Goal: Information Seeking & Learning: Learn about a topic

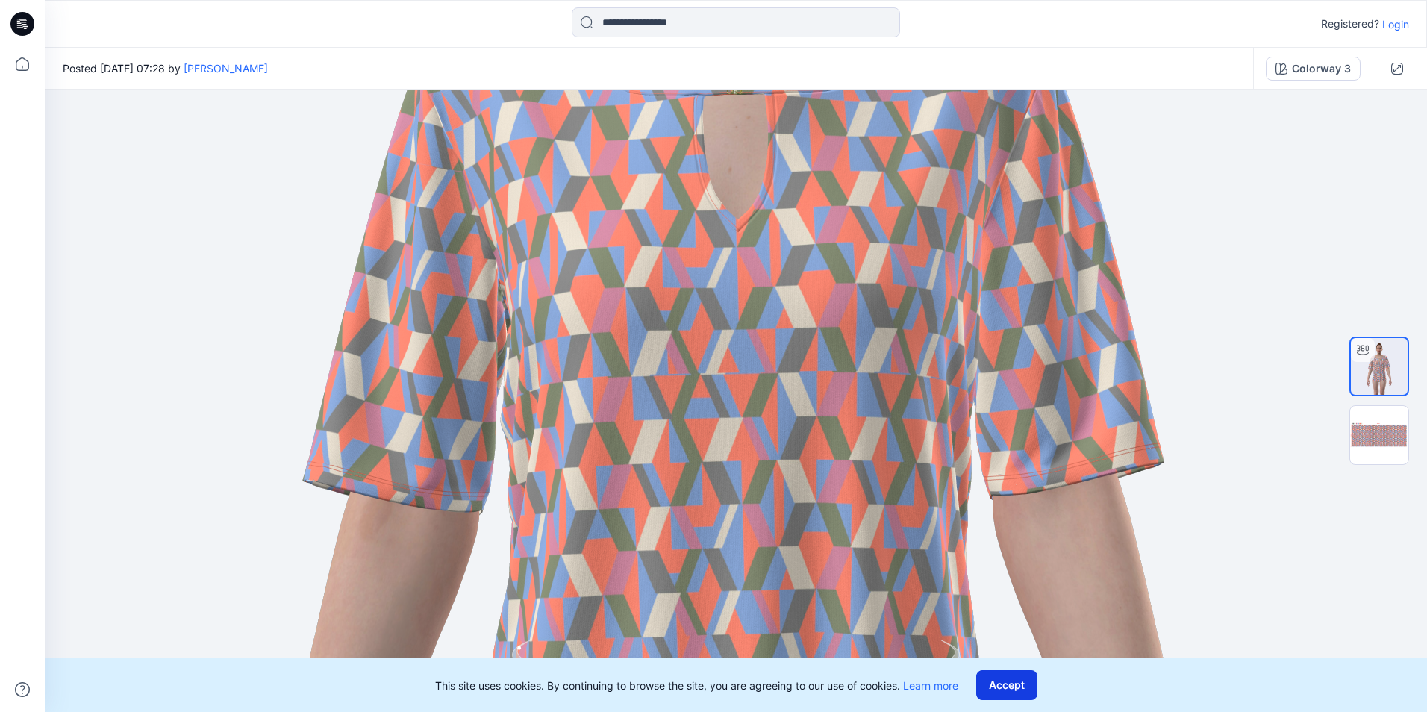
click at [1011, 693] on button "Accept" at bounding box center [1006, 685] width 61 height 30
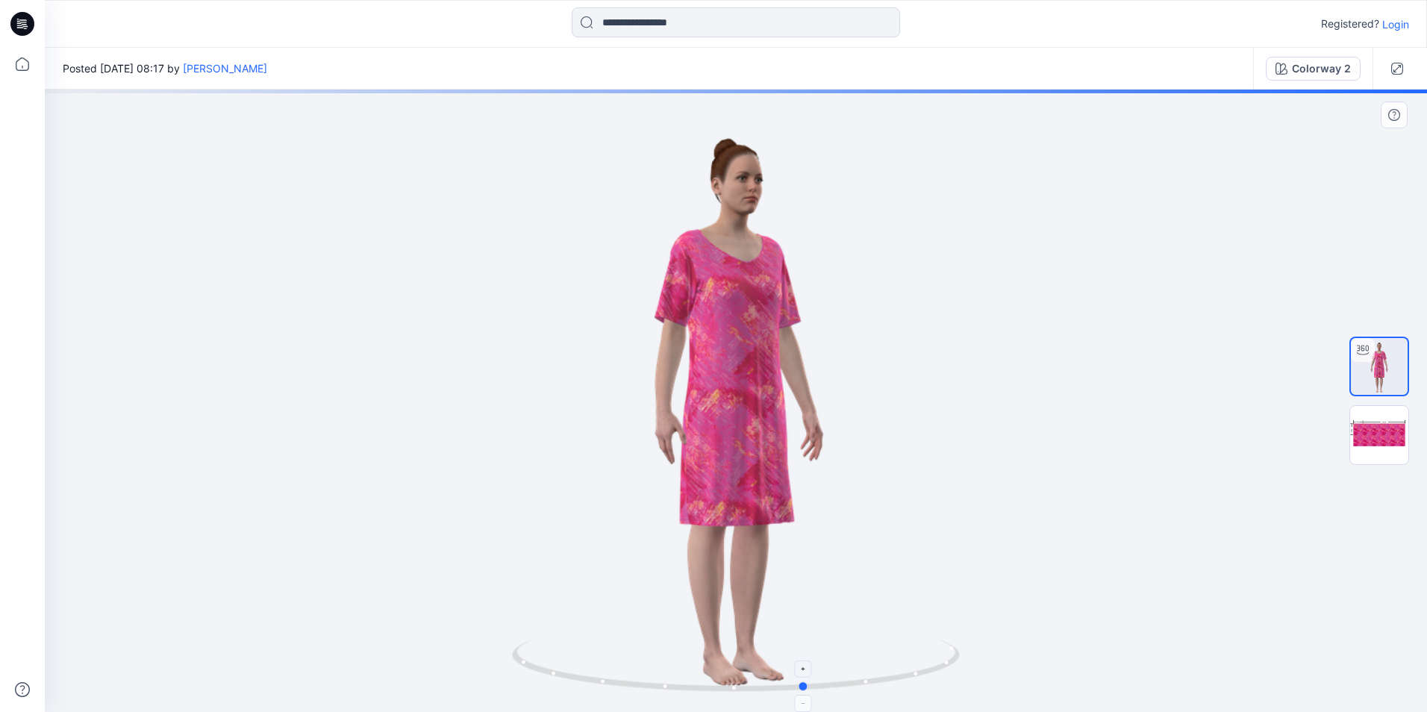
drag, startPoint x: 771, startPoint y: 689, endPoint x: 825, endPoint y: 681, distance: 54.2
click at [825, 681] on icon at bounding box center [737, 667] width 451 height 56
click at [1291, 69] on button "Colorway 2" at bounding box center [1312, 69] width 95 height 24
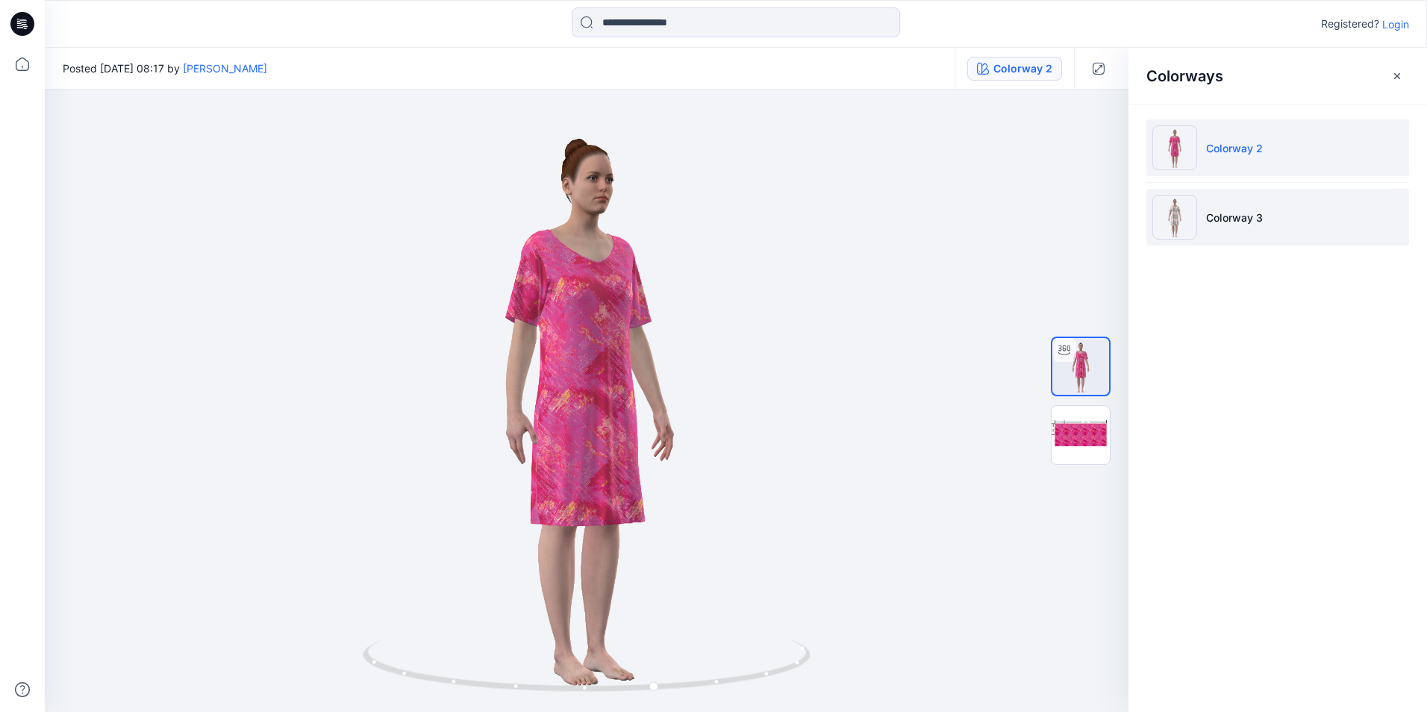
click at [1247, 218] on p "Colorway 3" at bounding box center [1234, 218] width 57 height 16
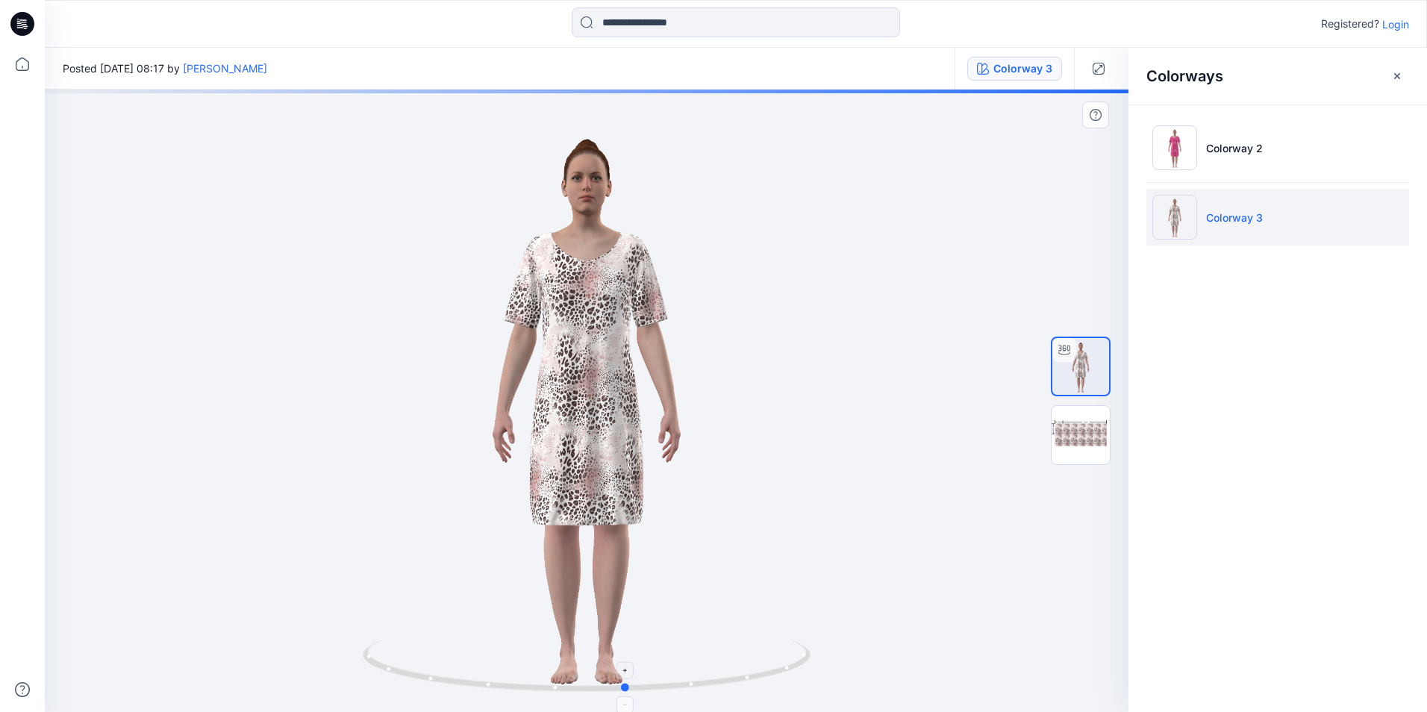
drag, startPoint x: 670, startPoint y: 696, endPoint x: 710, endPoint y: 678, distance: 44.1
click at [710, 678] on div at bounding box center [586, 401] width 1083 height 622
click at [1400, 72] on icon "button" at bounding box center [1397, 76] width 12 height 12
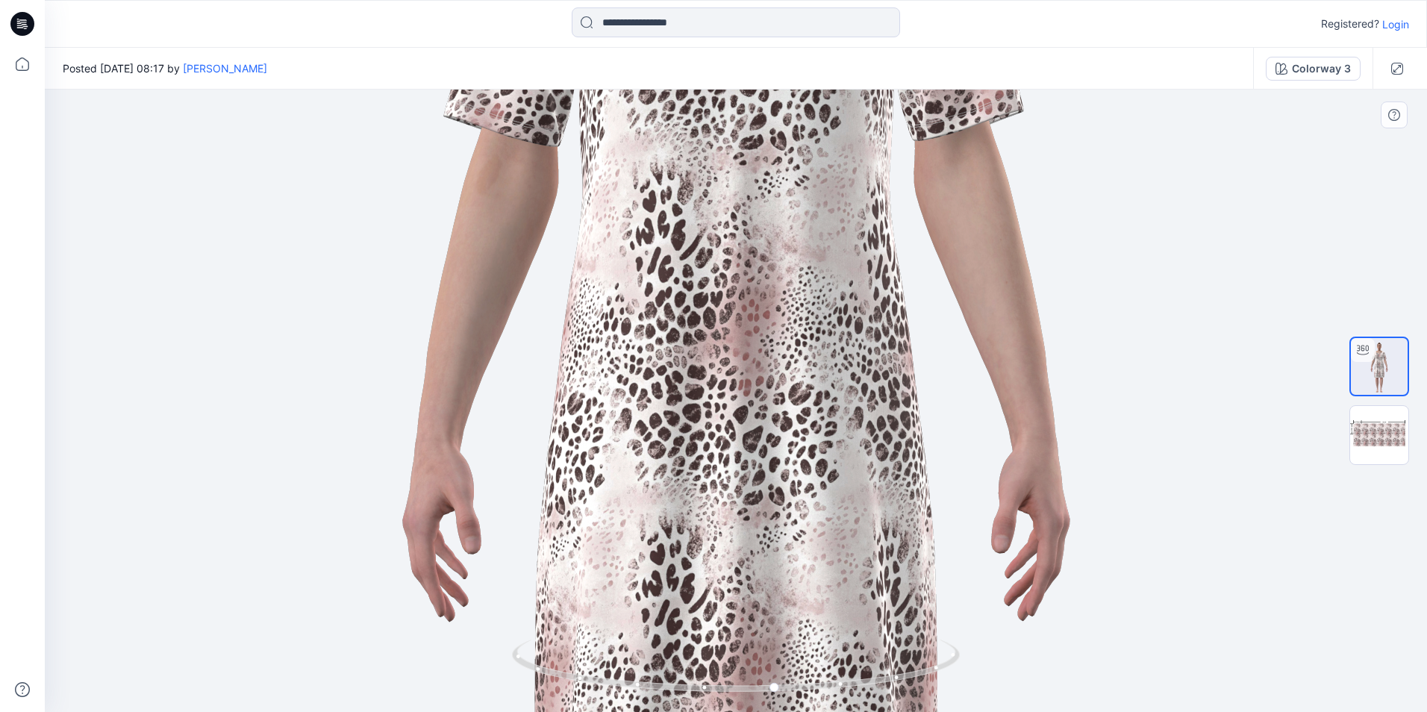
click at [746, 455] on img at bounding box center [736, 402] width 2214 height 2207
drag, startPoint x: 721, startPoint y: 689, endPoint x: 716, endPoint y: 671, distance: 19.2
click at [716, 671] on icon at bounding box center [737, 667] width 451 height 56
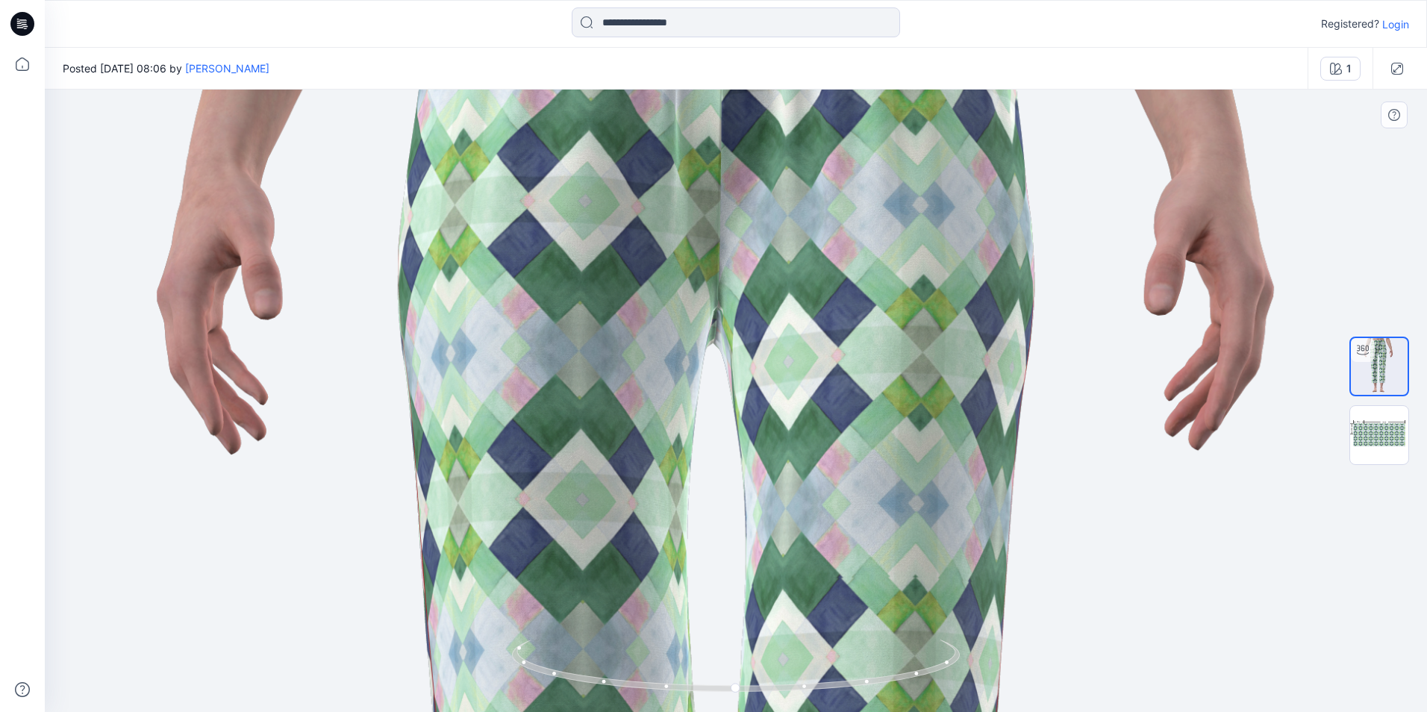
drag, startPoint x: 590, startPoint y: 242, endPoint x: 569, endPoint y: 636, distance: 394.5
click at [570, 640] on div at bounding box center [736, 401] width 1382 height 622
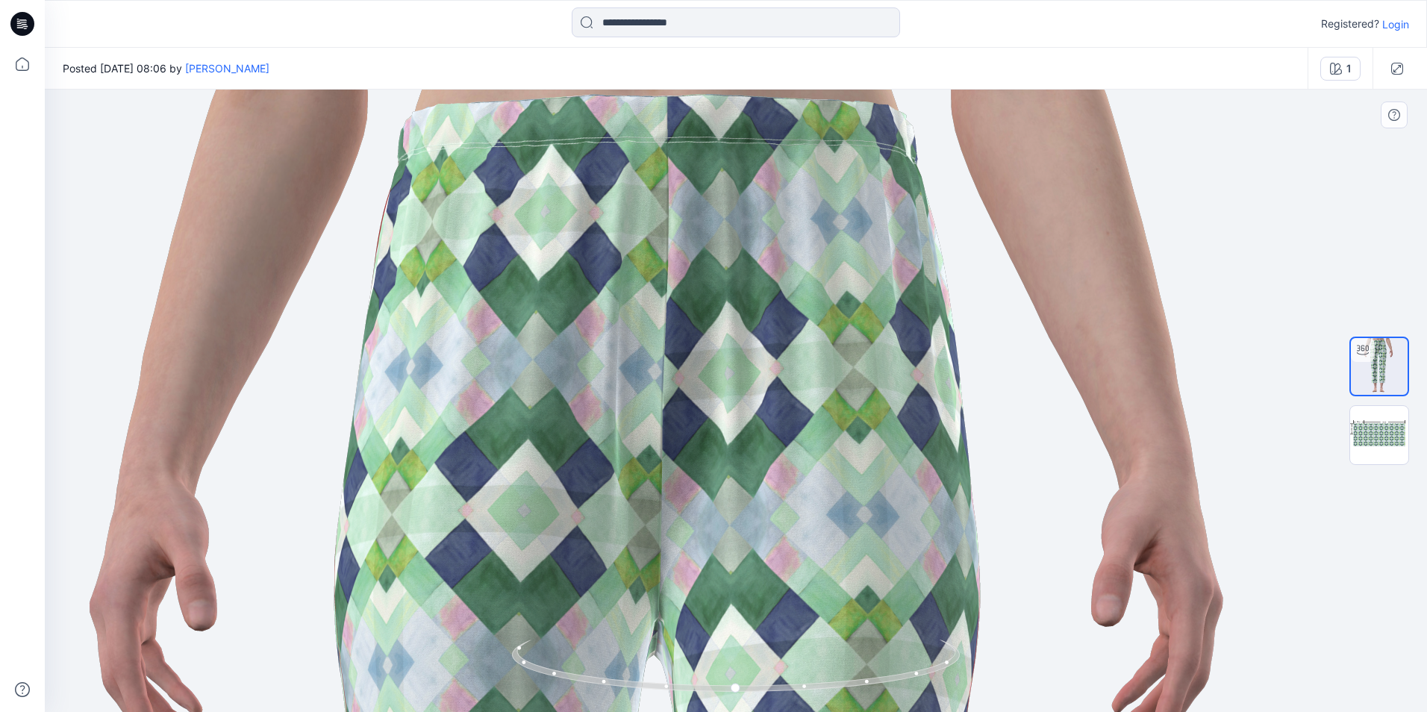
drag, startPoint x: 529, startPoint y: 510, endPoint x: 520, endPoint y: 705, distance: 195.7
click at [520, 705] on div at bounding box center [736, 401] width 1382 height 622
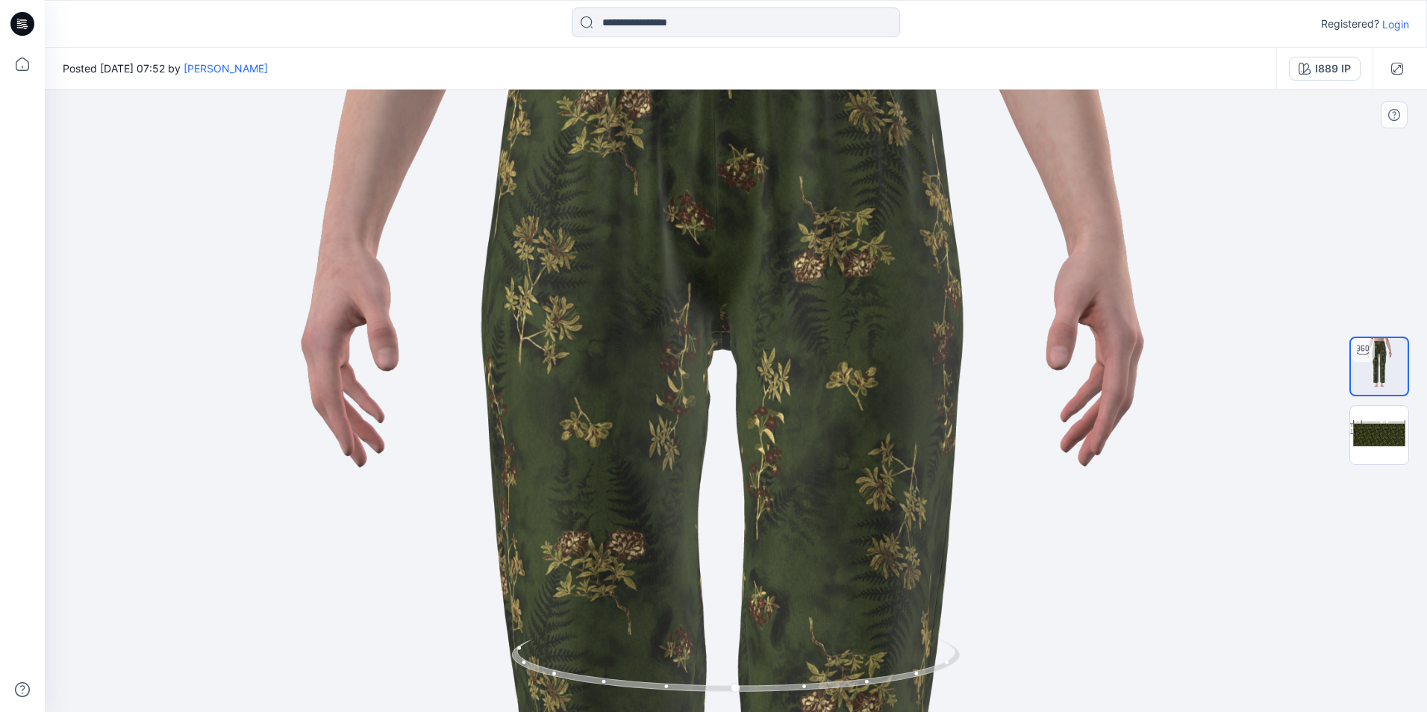
drag, startPoint x: 581, startPoint y: 223, endPoint x: 567, endPoint y: 600, distance: 377.0
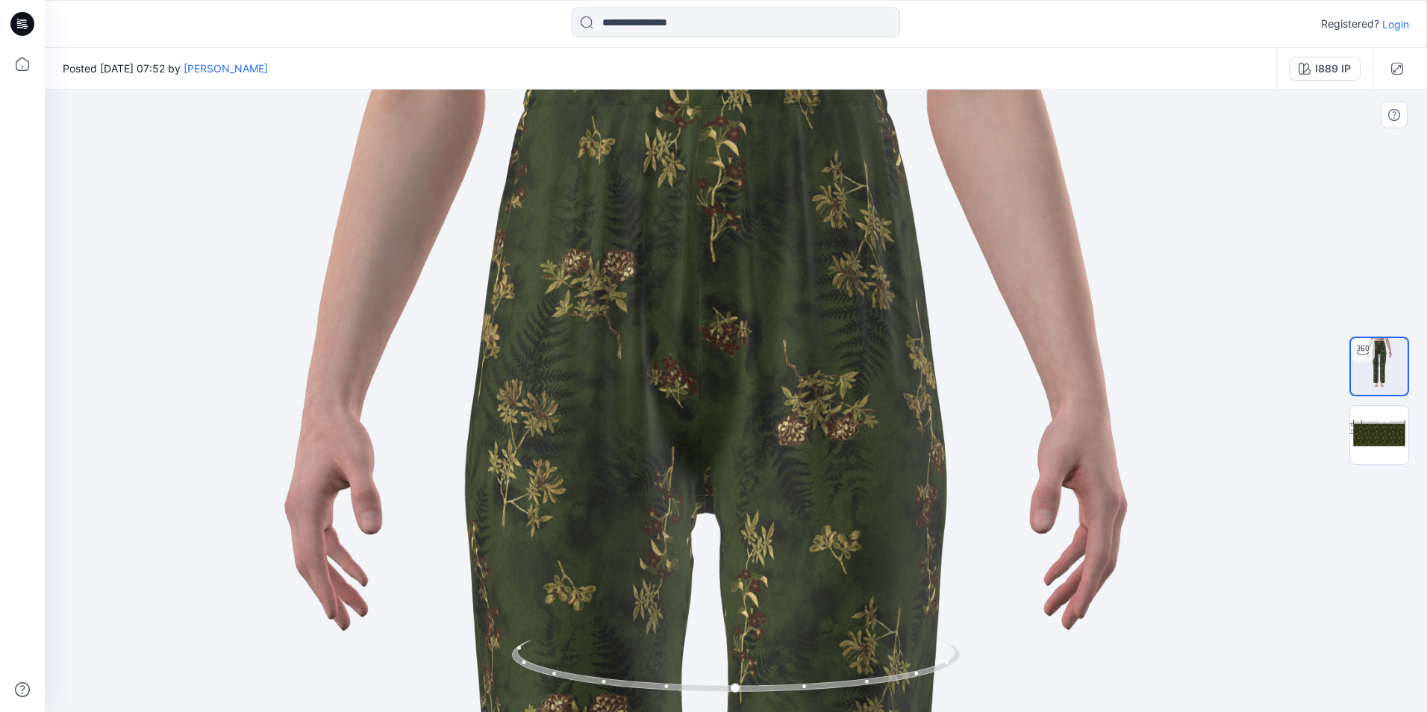
drag, startPoint x: 642, startPoint y: 404, endPoint x: 625, endPoint y: 564, distance: 160.5
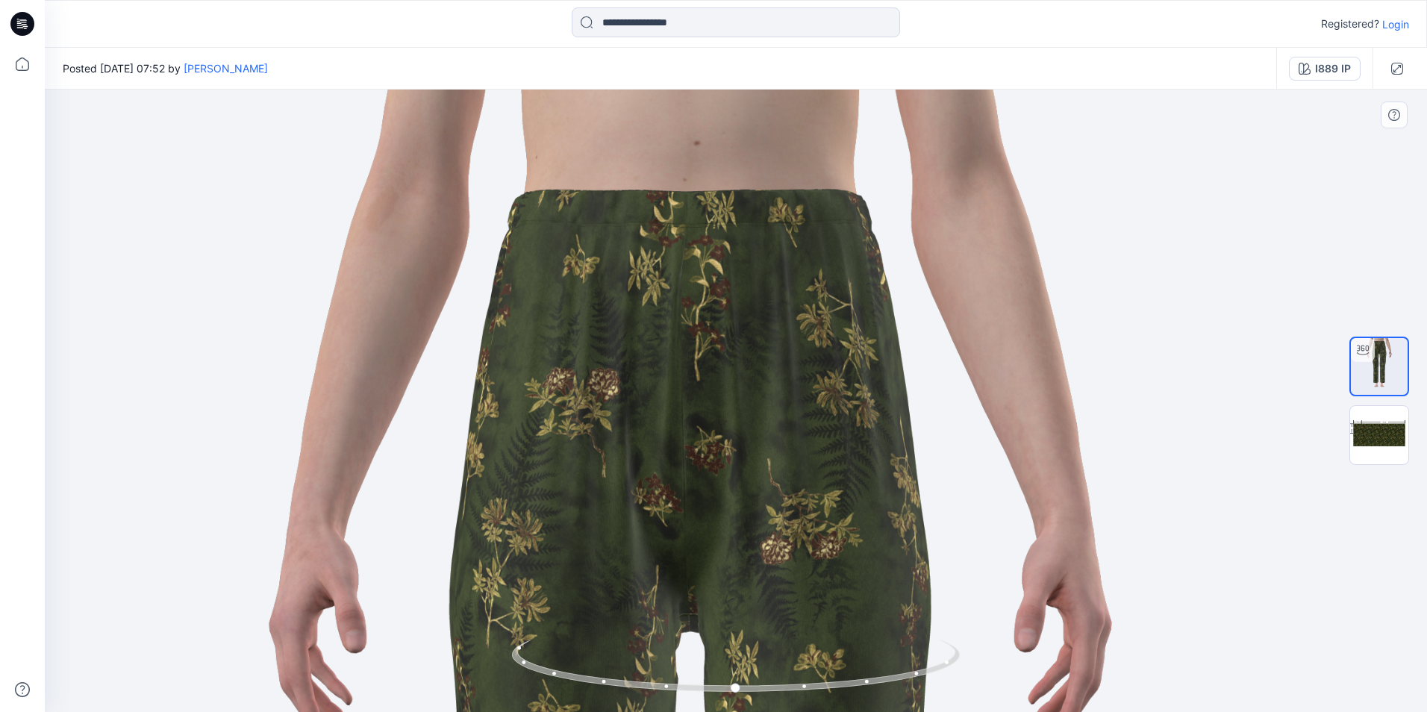
drag, startPoint x: 648, startPoint y: 480, endPoint x: 643, endPoint y: 536, distance: 56.2
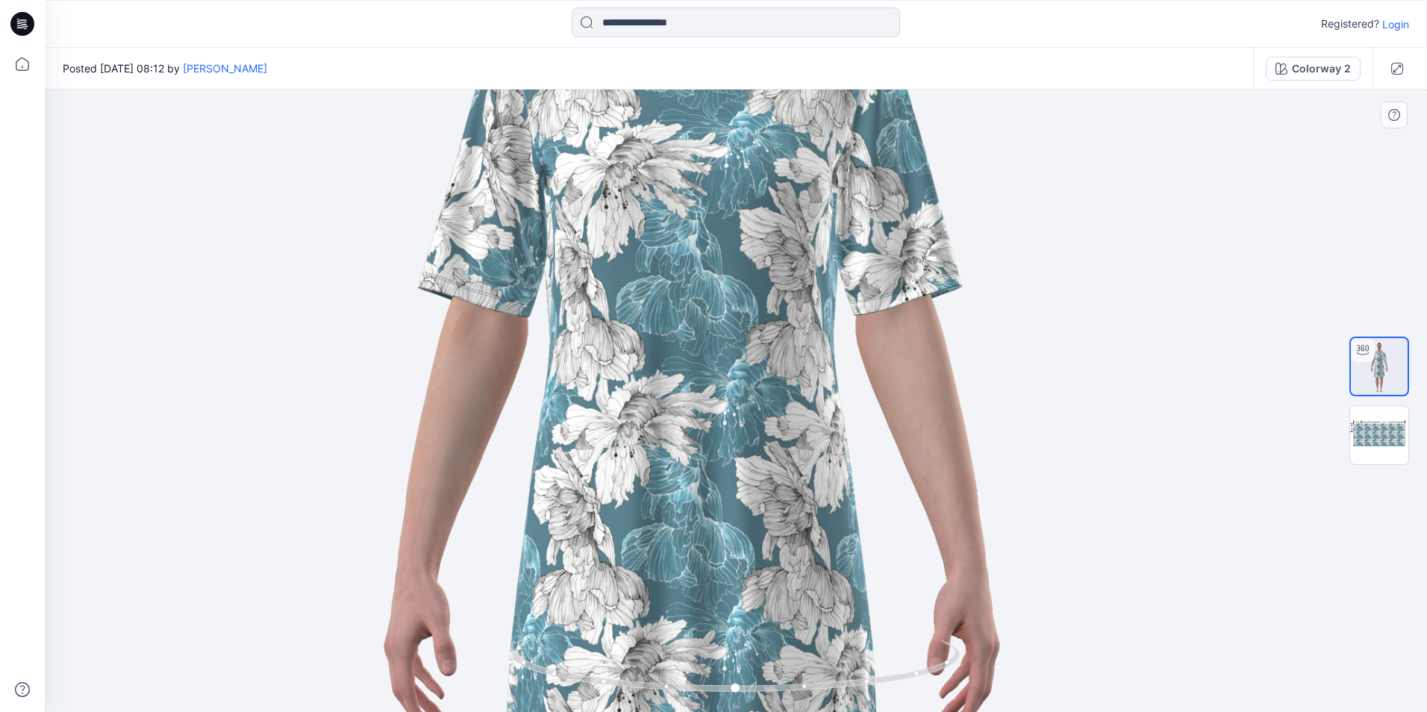
drag, startPoint x: 734, startPoint y: 251, endPoint x: 690, endPoint y: 391, distance: 147.0
click at [690, 391] on img at bounding box center [692, 540] width 2052 height 2045
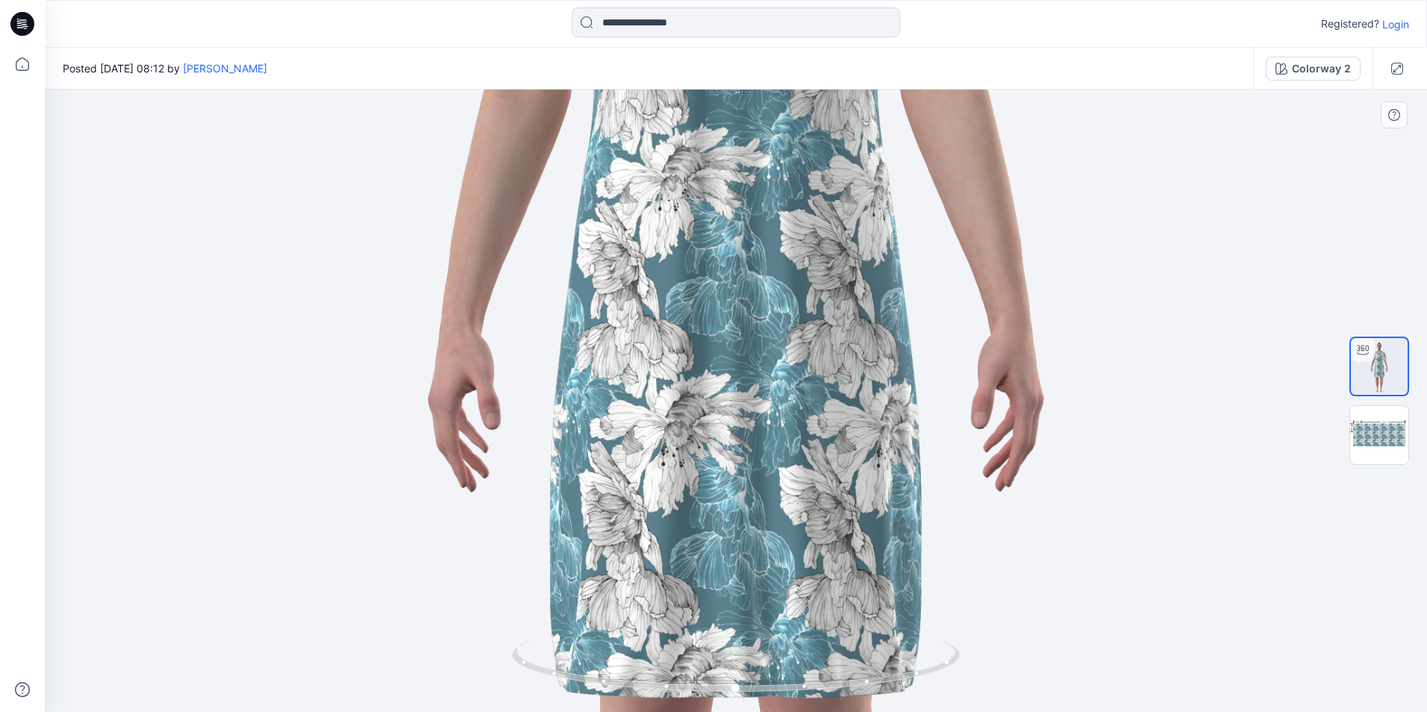
drag, startPoint x: 659, startPoint y: 538, endPoint x: 696, endPoint y: 269, distance: 271.9
click at [696, 269] on img at bounding box center [736, 294] width 2052 height 2045
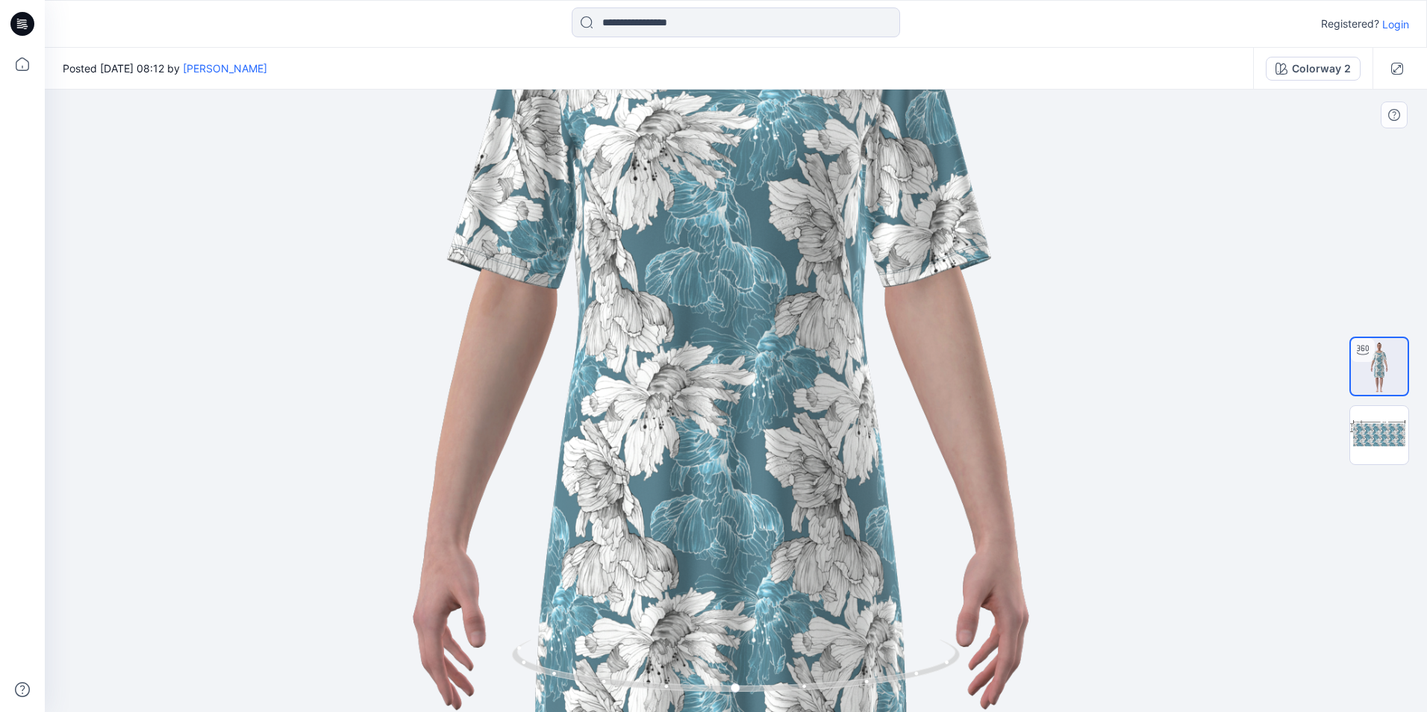
drag, startPoint x: 680, startPoint y: 320, endPoint x: 671, endPoint y: 581, distance: 261.3
click at [671, 581] on img at bounding box center [721, 512] width 2052 height 2045
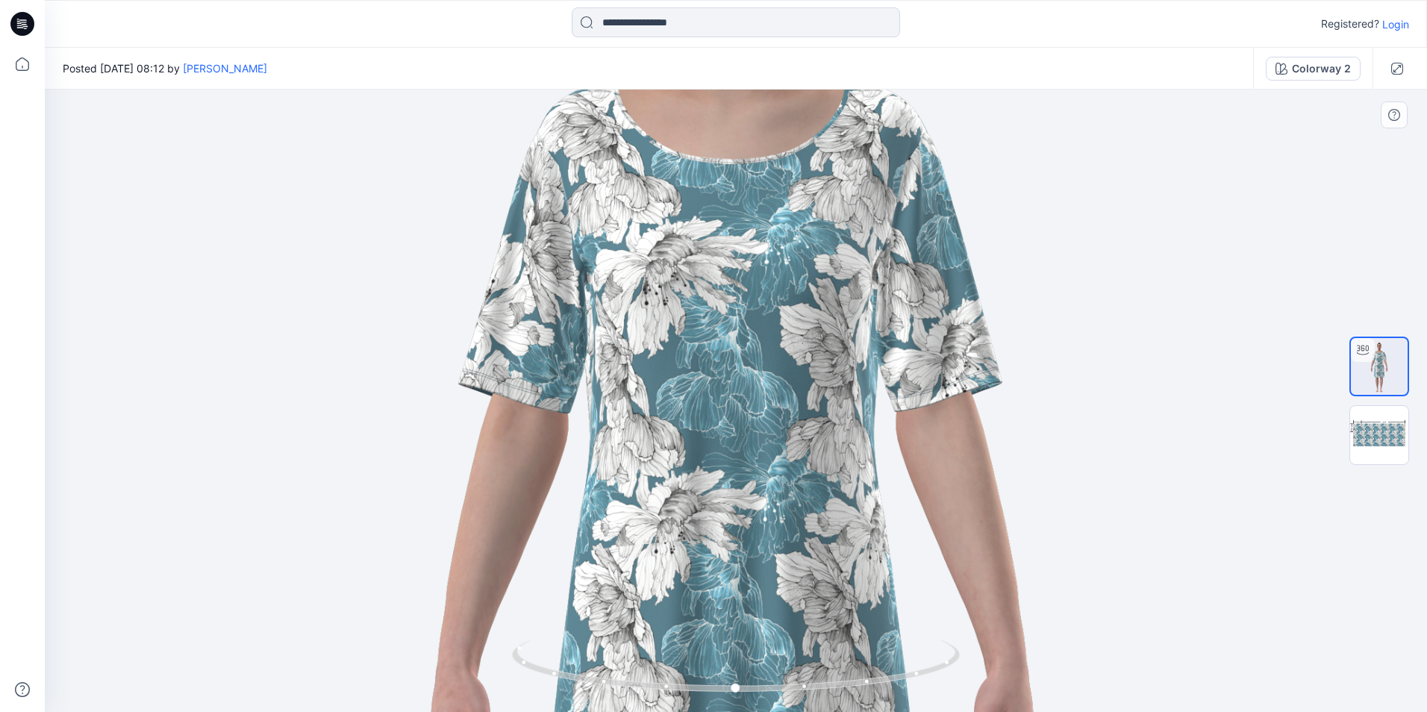
drag, startPoint x: 651, startPoint y: 411, endPoint x: 652, endPoint y: 483, distance: 72.4
click at [652, 483] on img at bounding box center [732, 636] width 2052 height 2045
